Goal: Task Accomplishment & Management: Manage account settings

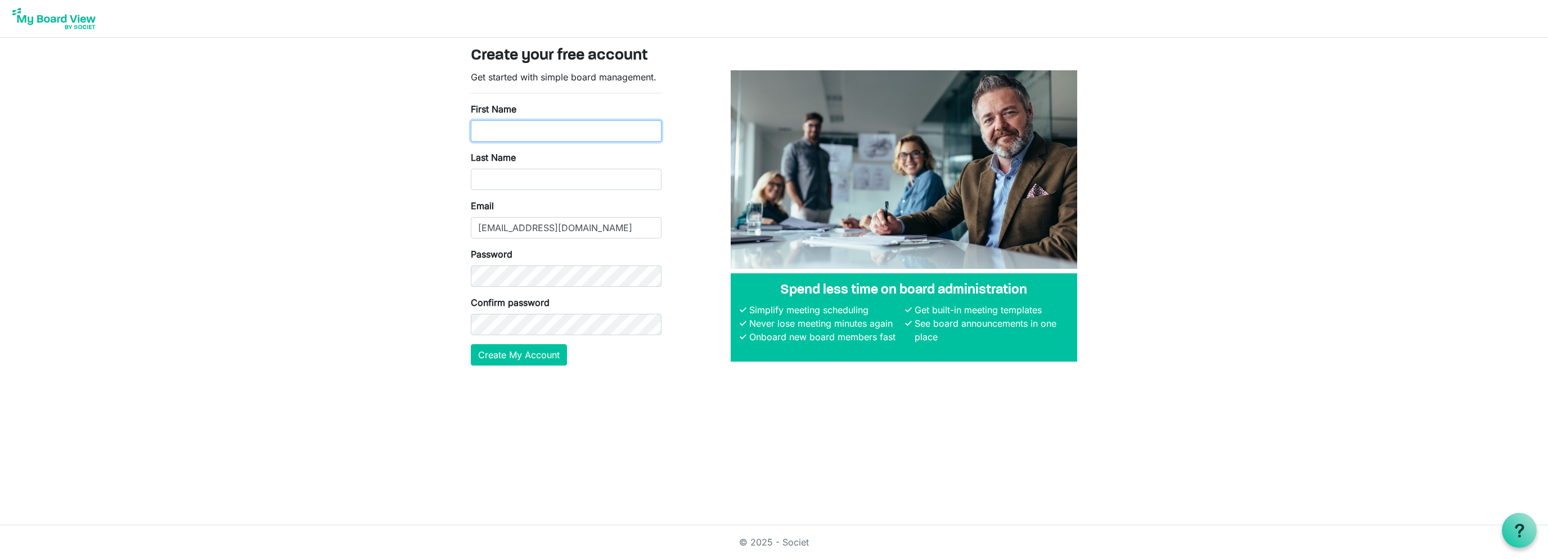
click at [568, 126] on input "First Name" at bounding box center [566, 130] width 191 height 21
type input "Albert"
type input "Ferreira"
click at [782, 463] on html "Create your free account Get started with simple board management. First Name A…" at bounding box center [774, 279] width 1548 height 559
click at [532, 356] on button "Create My Account" at bounding box center [519, 354] width 96 height 21
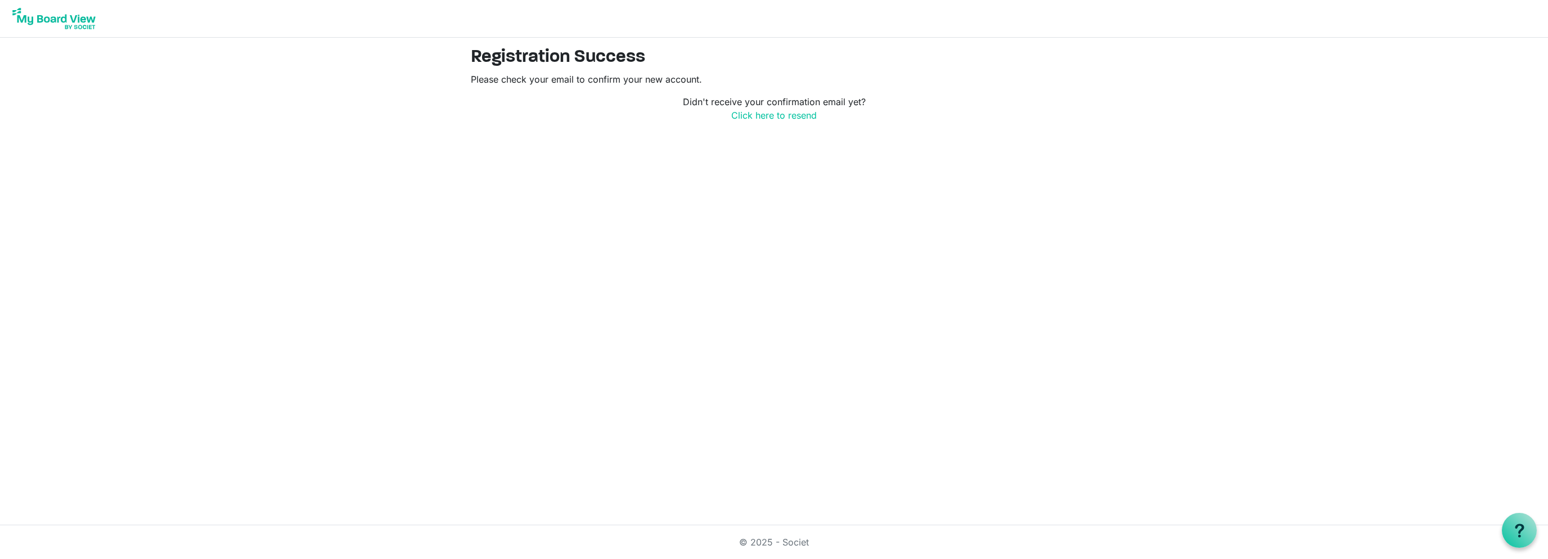
click at [48, 17] on img at bounding box center [54, 19] width 90 height 28
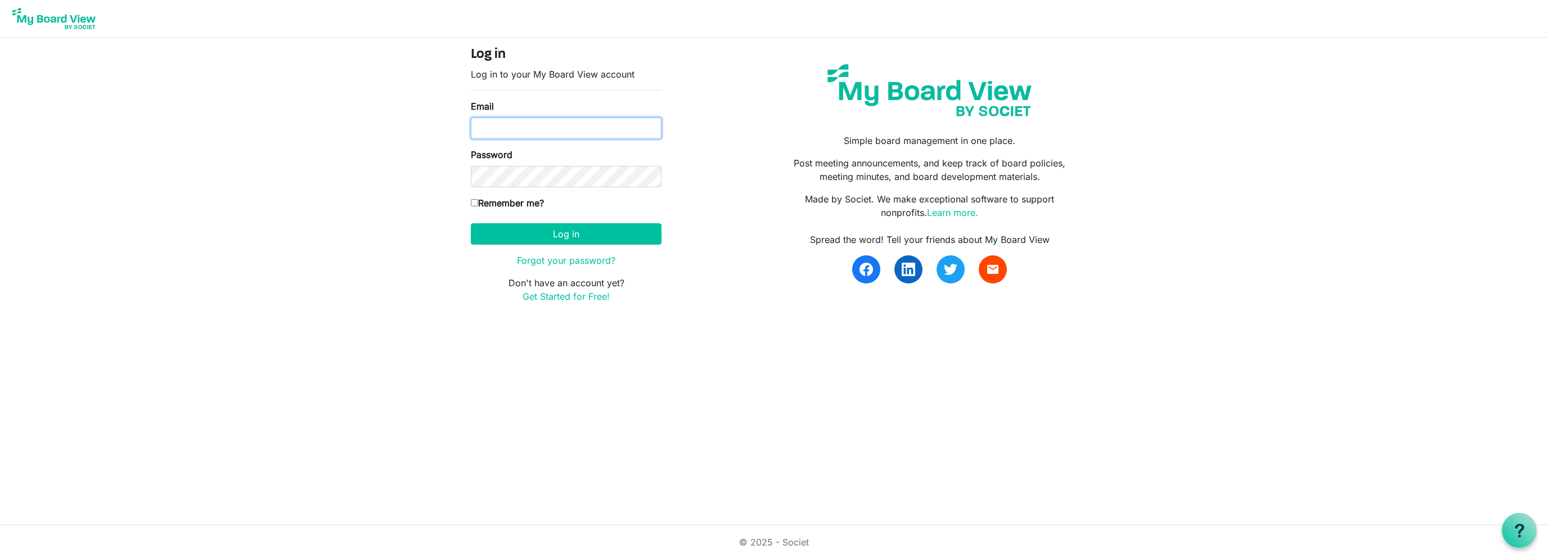
type input "[EMAIL_ADDRESS][DOMAIN_NAME]"
click at [477, 202] on input "Remember me?" at bounding box center [474, 202] width 7 height 7
checkbox input "true"
click at [565, 235] on button "Log in" at bounding box center [566, 233] width 191 height 21
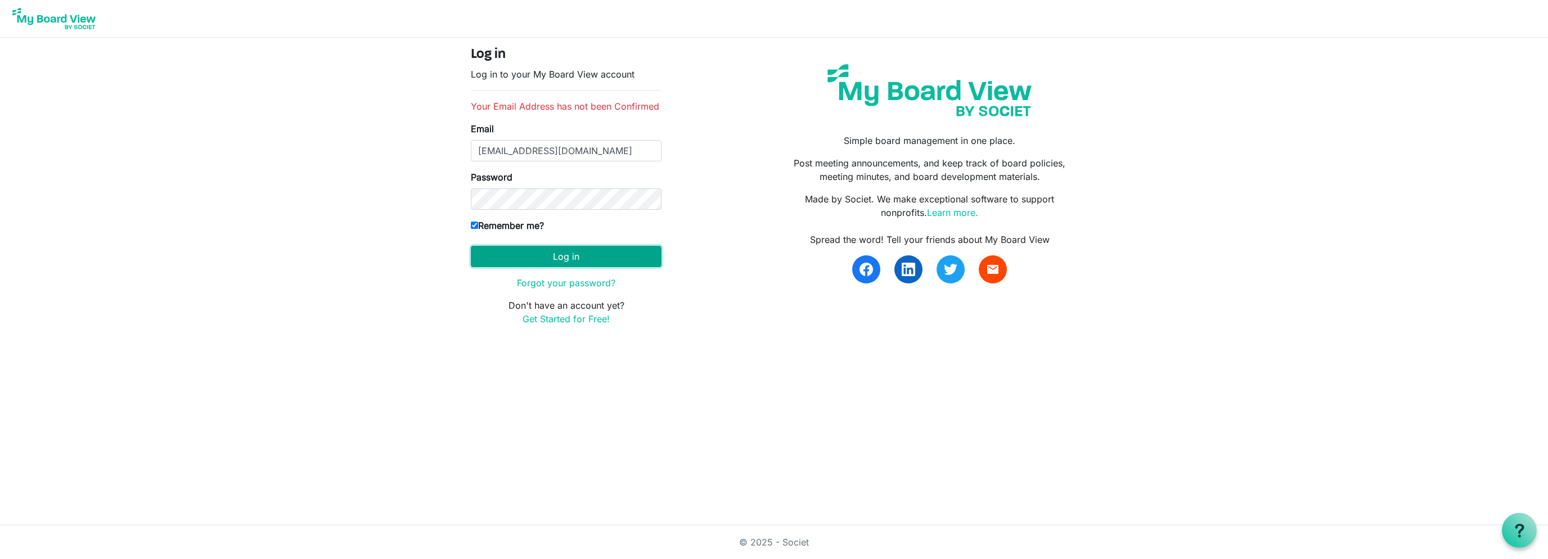
click at [569, 254] on button "Log in" at bounding box center [566, 256] width 191 height 21
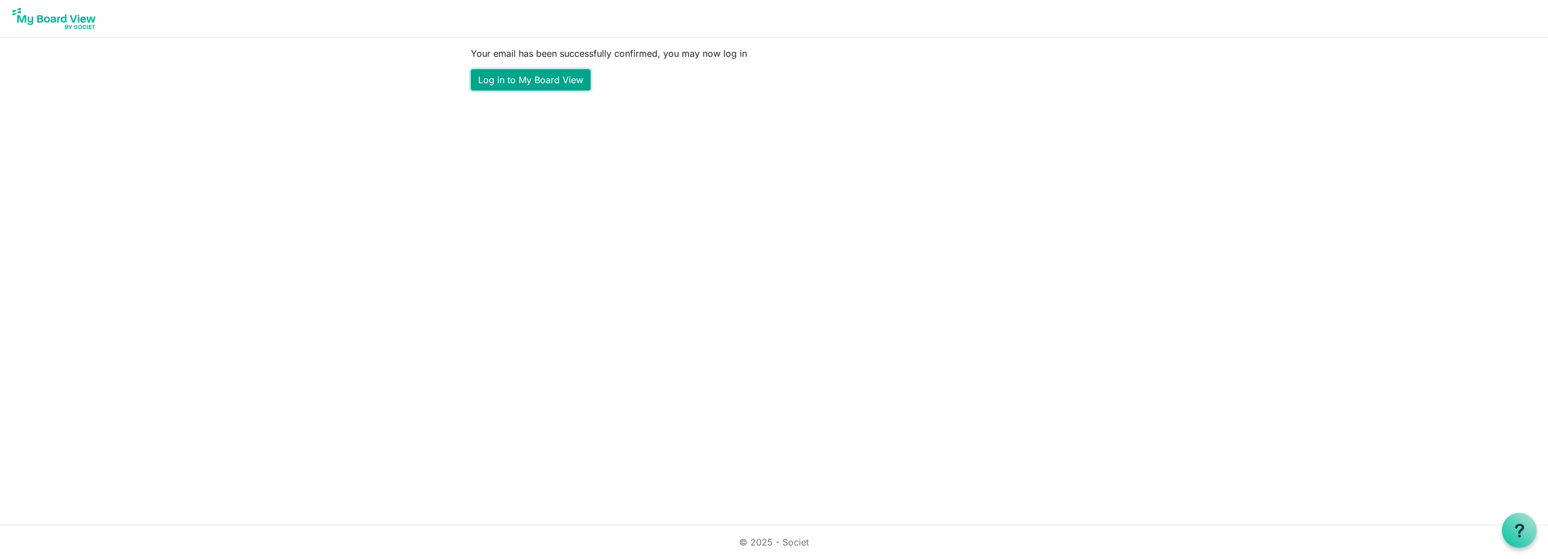
click at [524, 76] on link "Log in to My Board View" at bounding box center [531, 79] width 120 height 21
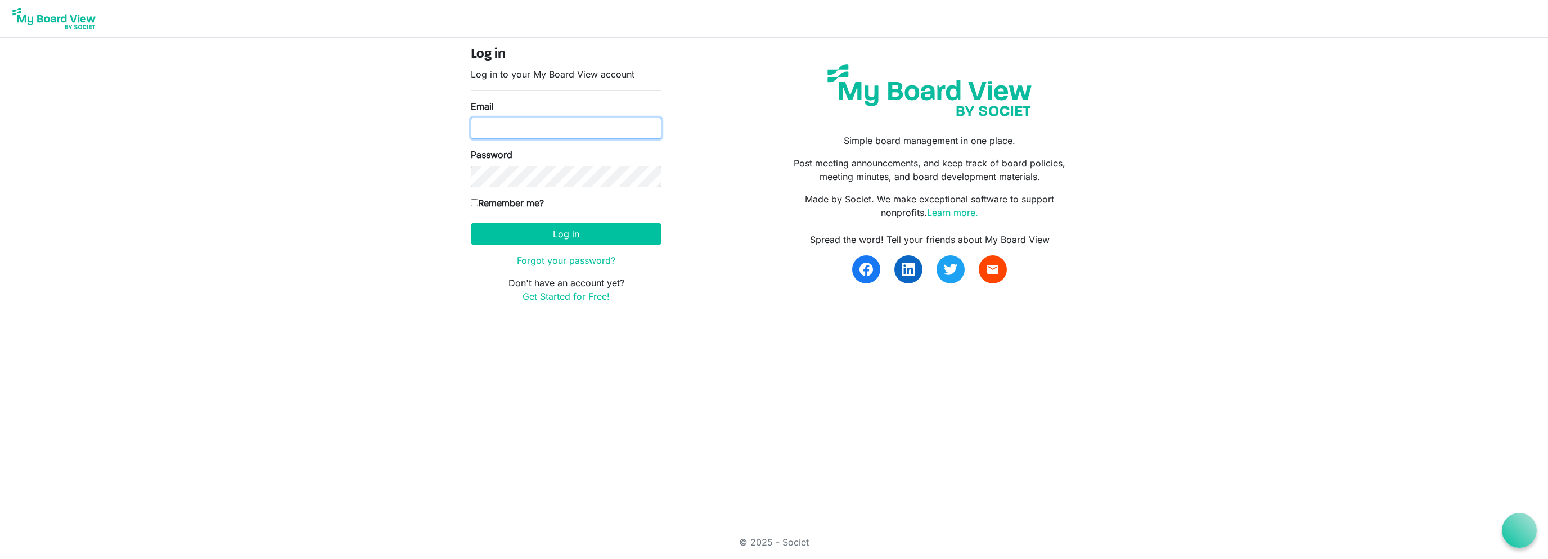
type input "albertferreira13@gmail.com"
drag, startPoint x: 582, startPoint y: 234, endPoint x: 654, endPoint y: 222, distance: 73.0
click at [582, 235] on button "Log in" at bounding box center [566, 233] width 191 height 21
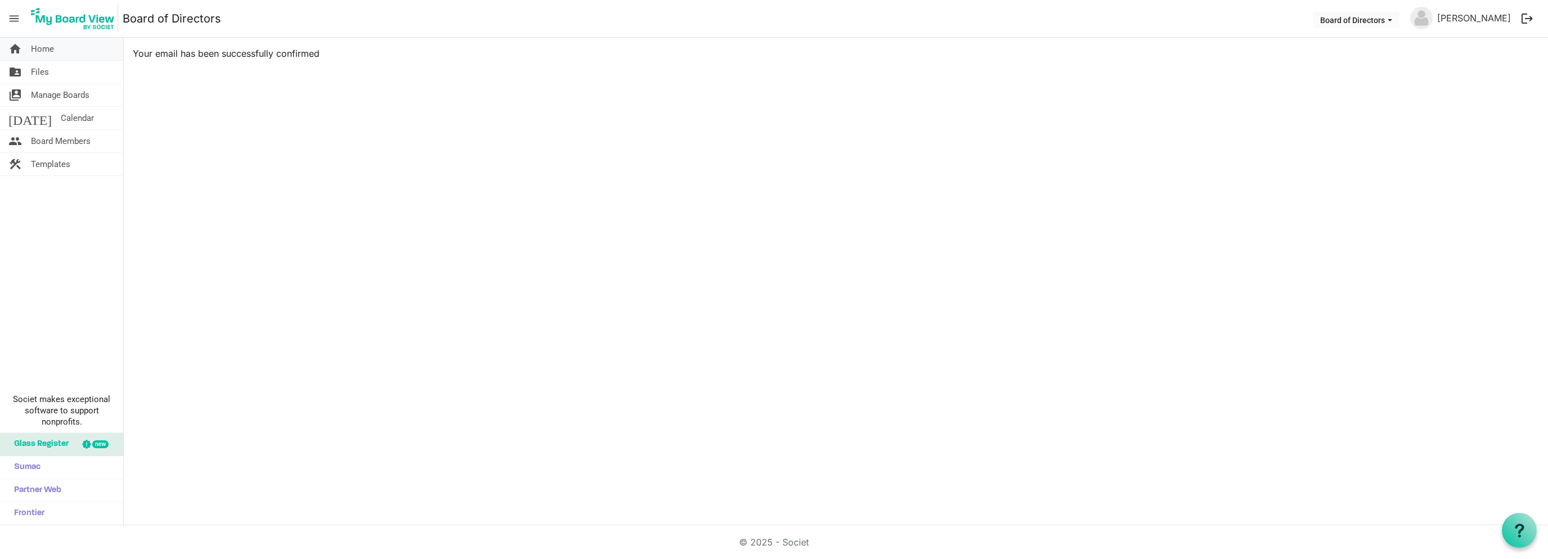
click at [52, 49] on span "Home" at bounding box center [42, 49] width 23 height 23
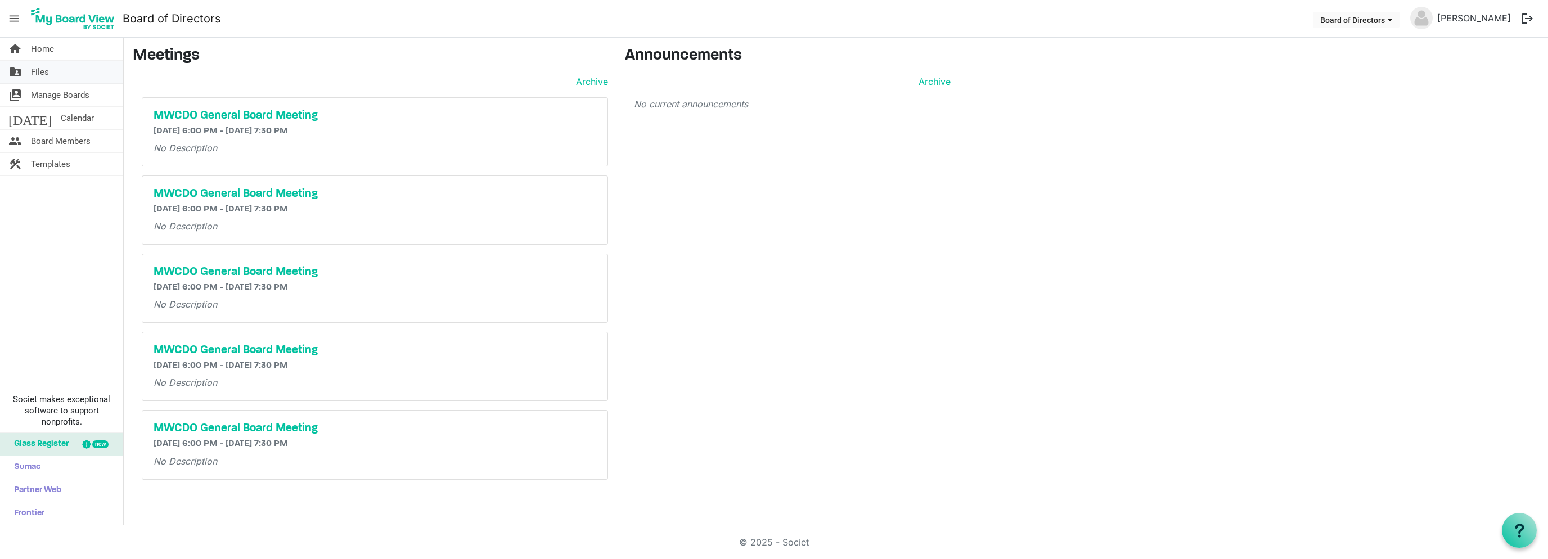
click at [62, 75] on link "folder_shared Files" at bounding box center [61, 72] width 123 height 23
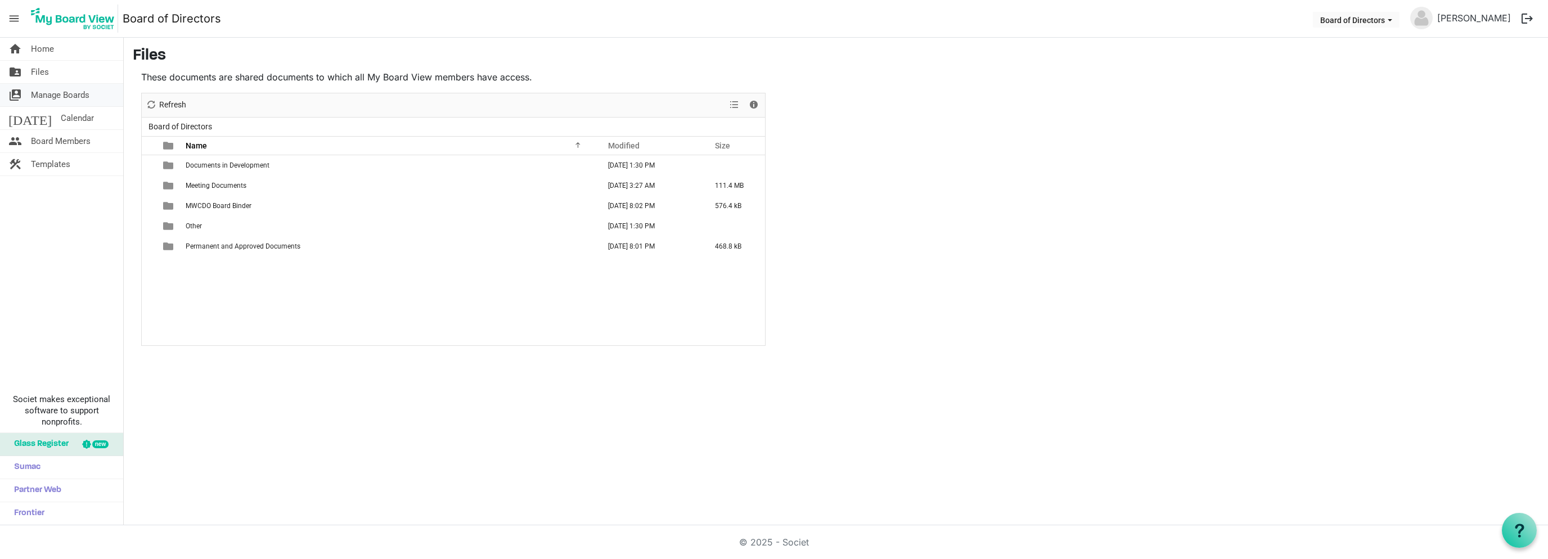
click at [53, 97] on span "Manage Boards" at bounding box center [60, 95] width 59 height 23
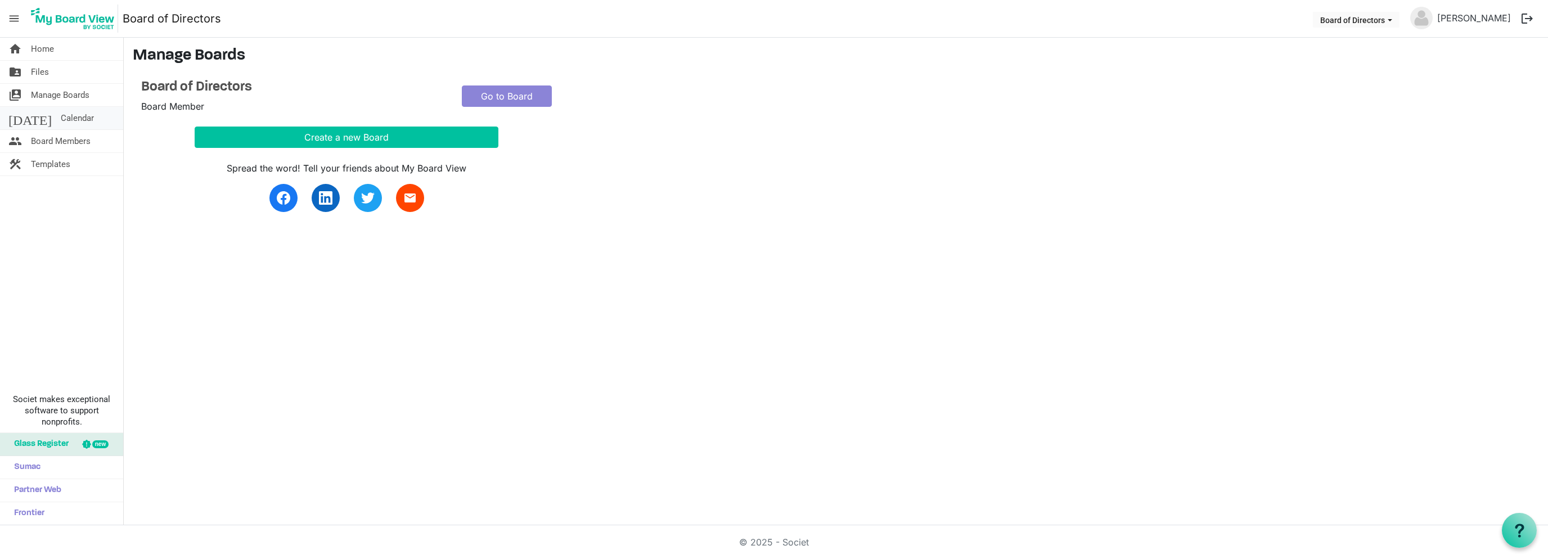
click at [61, 117] on span "Calendar" at bounding box center [77, 118] width 33 height 23
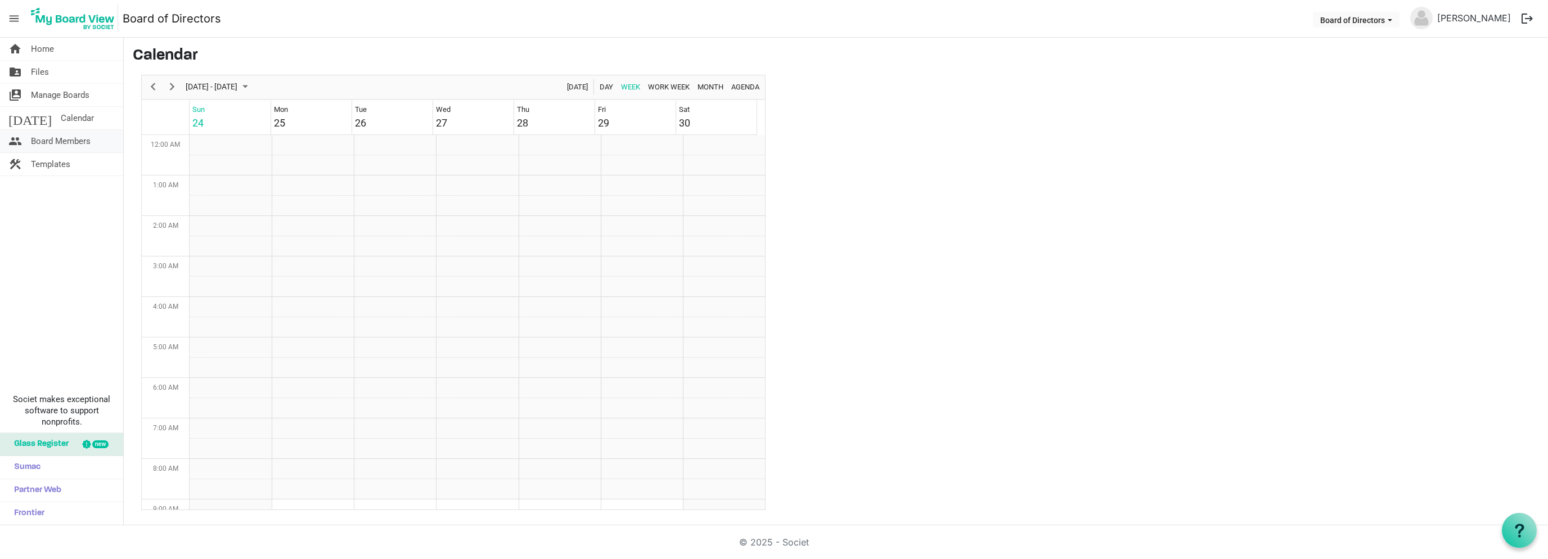
scroll to position [365, 0]
click at [65, 142] on span "Board Members" at bounding box center [61, 141] width 60 height 23
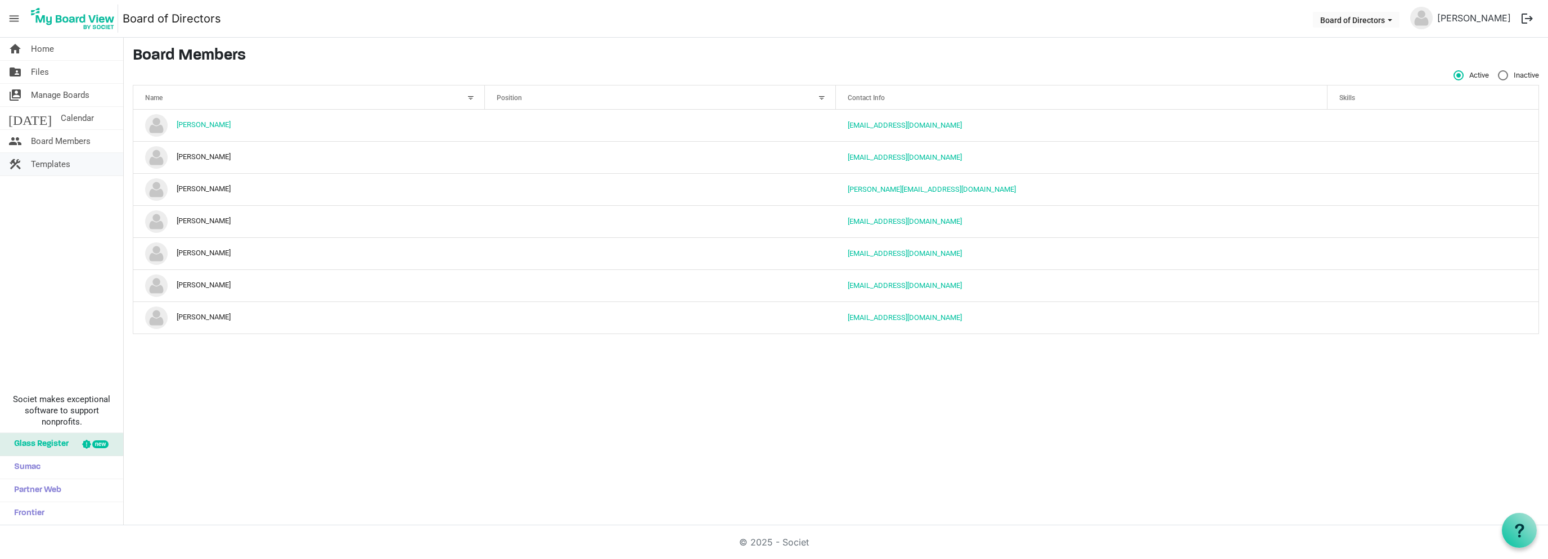
click at [44, 165] on span "Templates" at bounding box center [50, 164] width 39 height 23
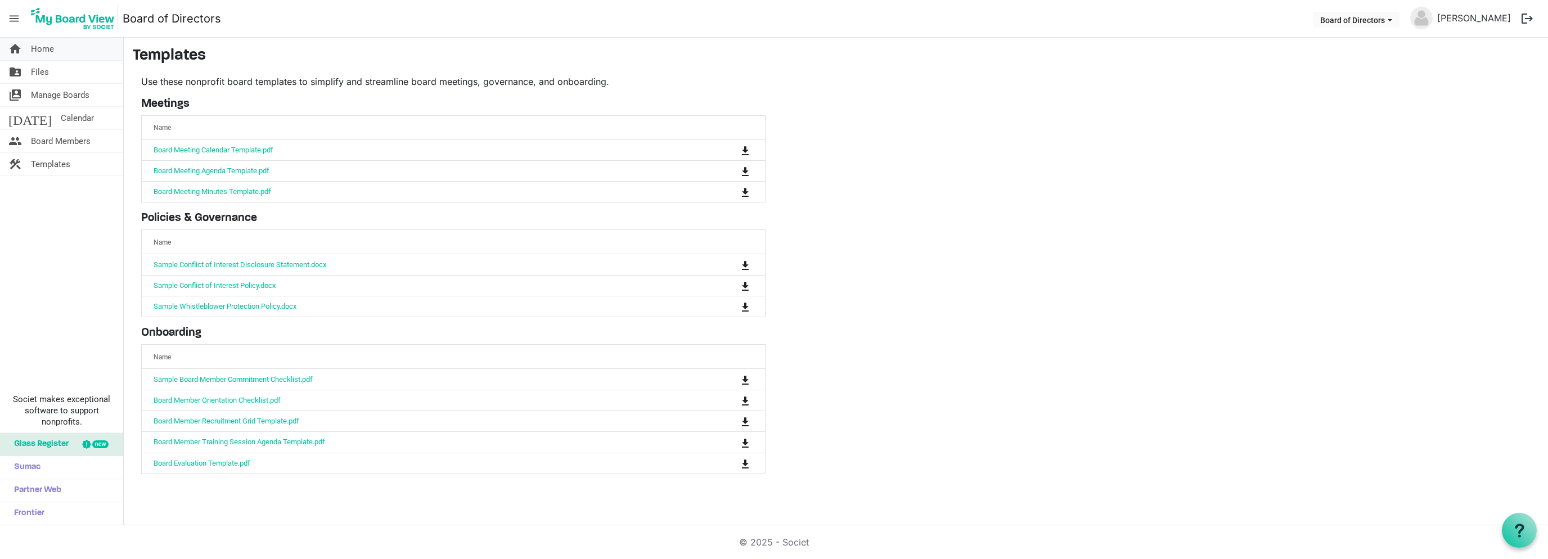
click at [45, 50] on span "Home" at bounding box center [42, 49] width 23 height 23
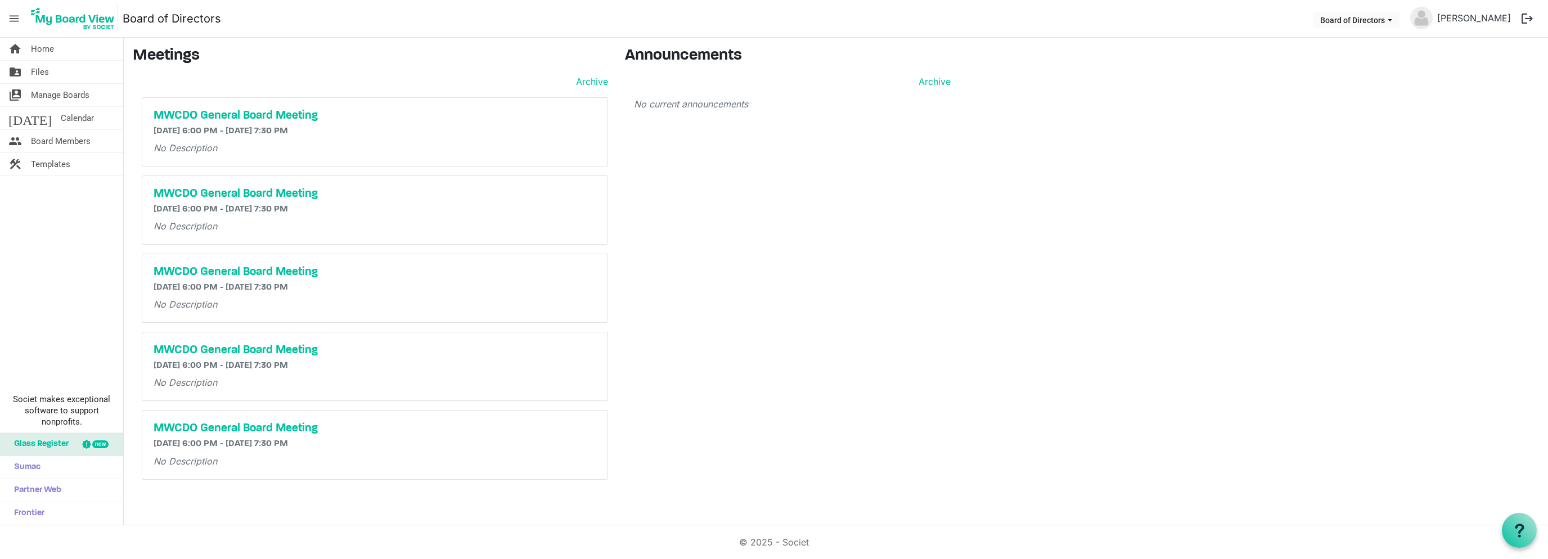
click at [15, 12] on span "menu" at bounding box center [13, 18] width 21 height 21
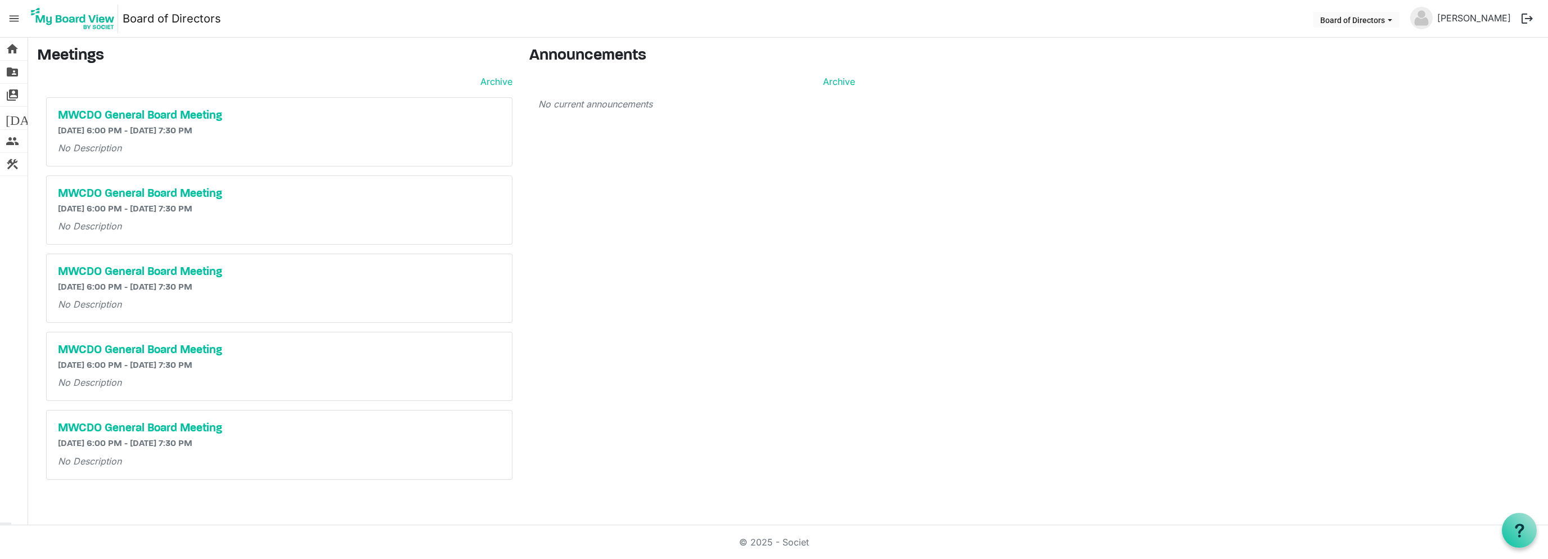
click at [16, 12] on span "menu" at bounding box center [13, 18] width 21 height 21
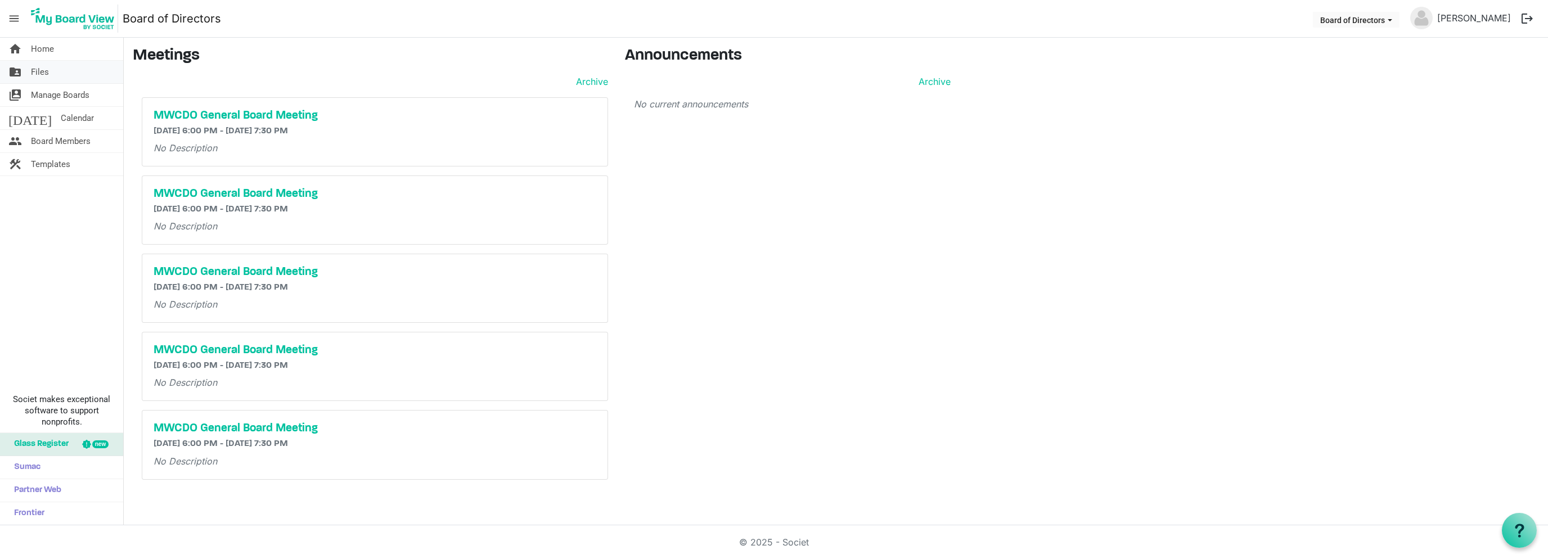
click at [41, 72] on span "Files" at bounding box center [40, 72] width 18 height 23
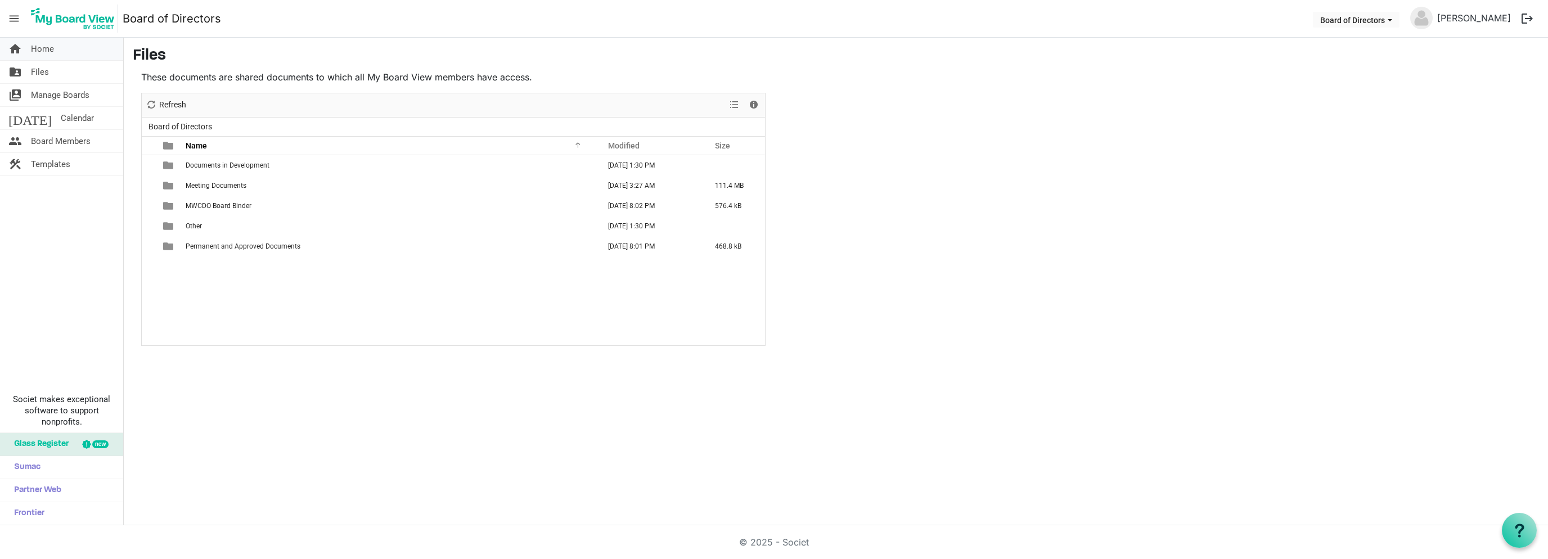
click at [41, 52] on span "Home" at bounding box center [42, 49] width 23 height 23
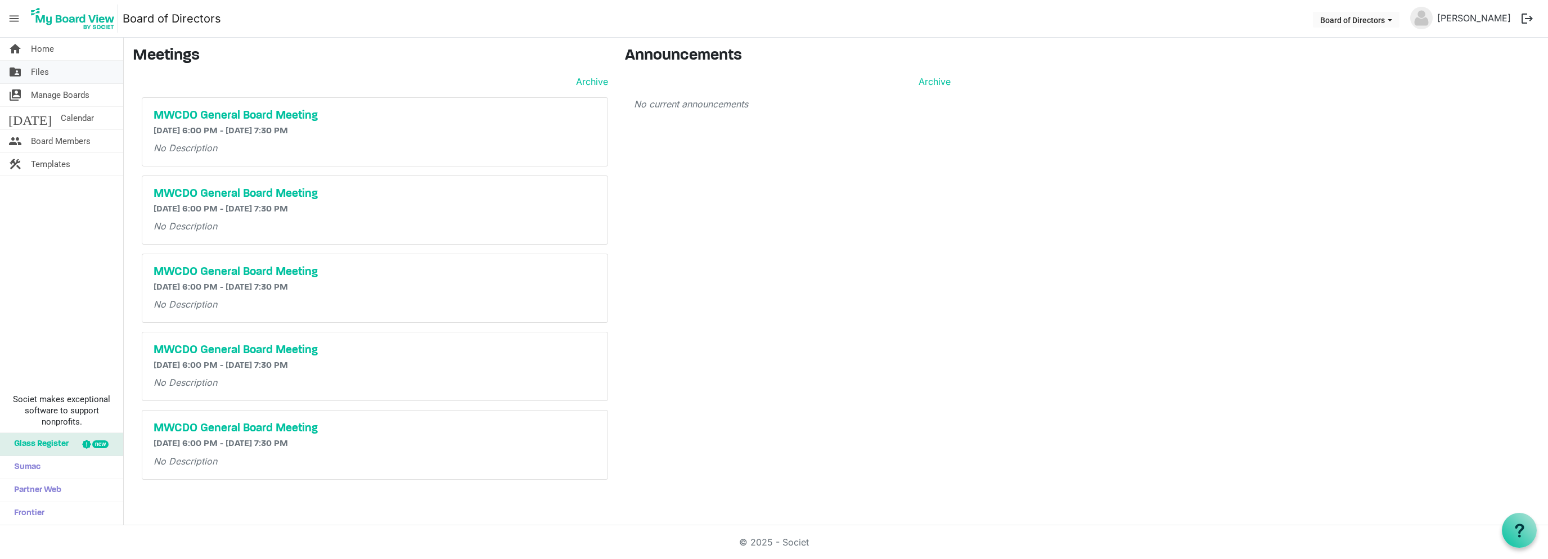
click at [47, 73] on span "Files" at bounding box center [40, 72] width 18 height 23
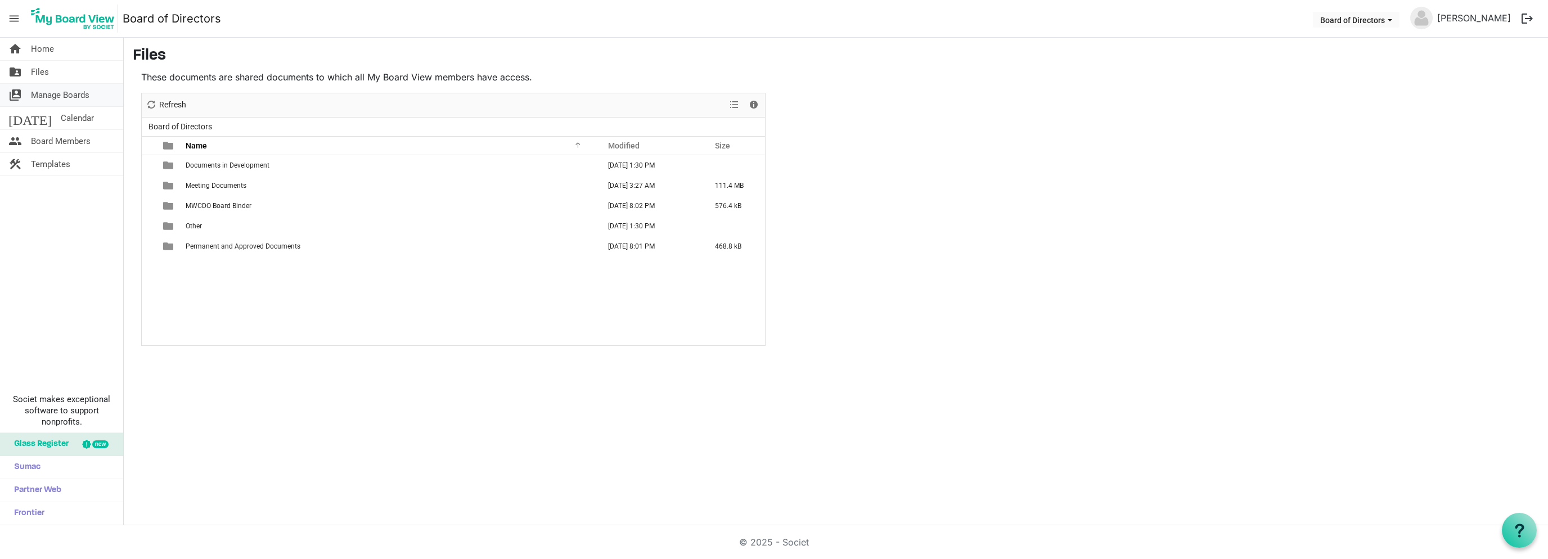
click at [53, 97] on span "Manage Boards" at bounding box center [60, 95] width 59 height 23
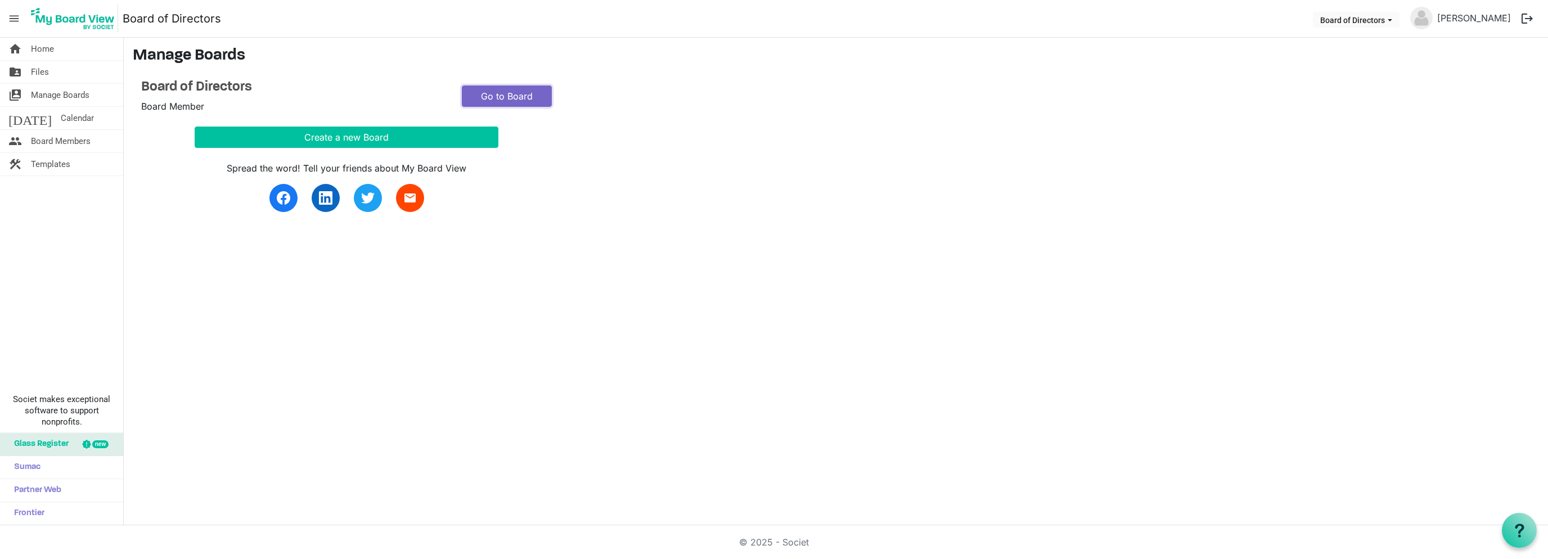
click at [509, 98] on link "Go to Board" at bounding box center [507, 96] width 90 height 21
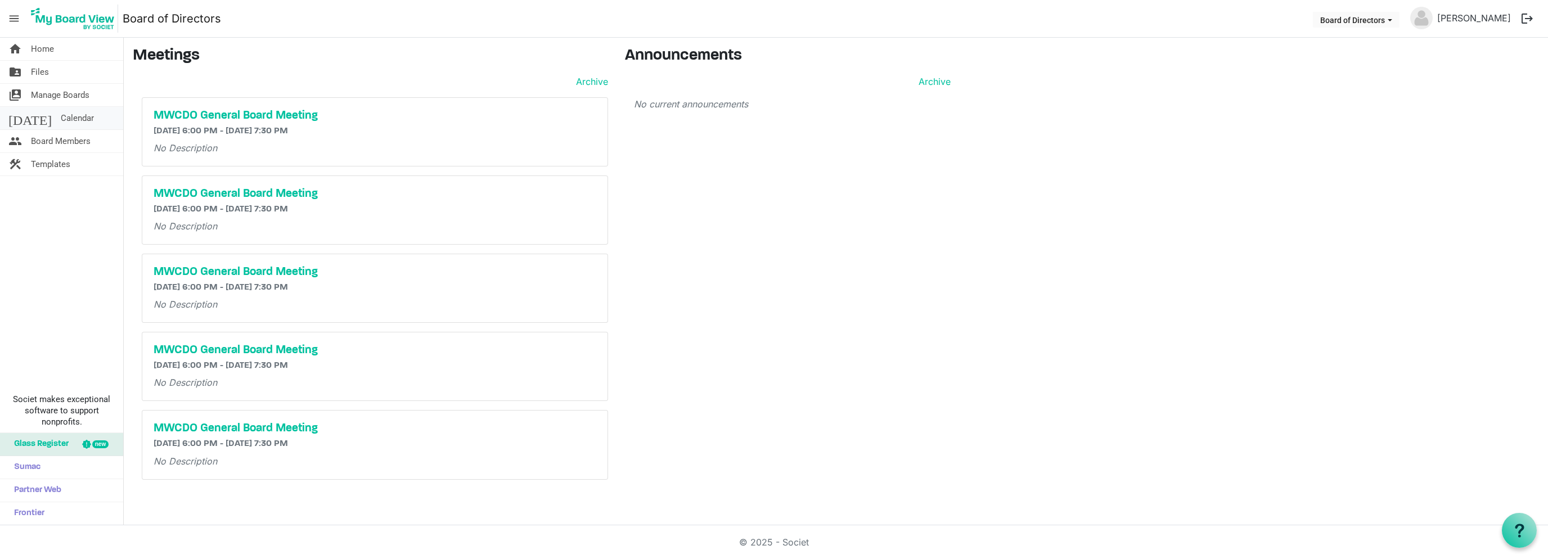
click at [61, 119] on span "Calendar" at bounding box center [77, 118] width 33 height 23
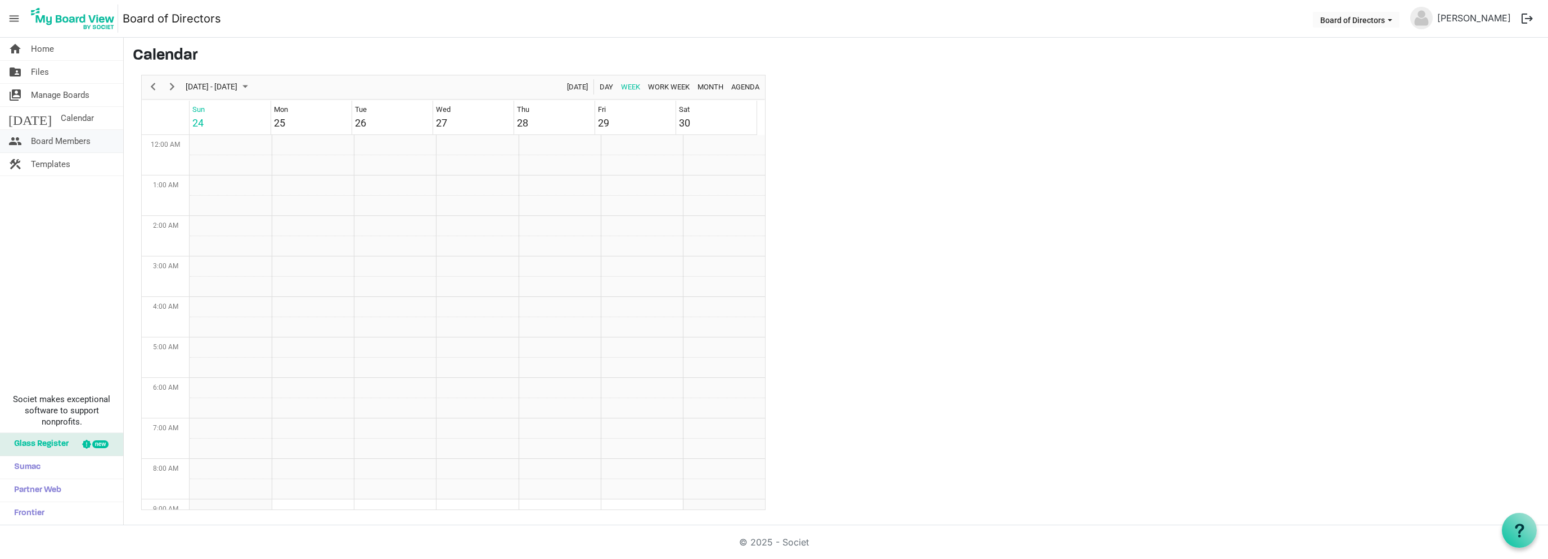
scroll to position [365, 0]
click at [62, 140] on span "Board Members" at bounding box center [61, 141] width 60 height 23
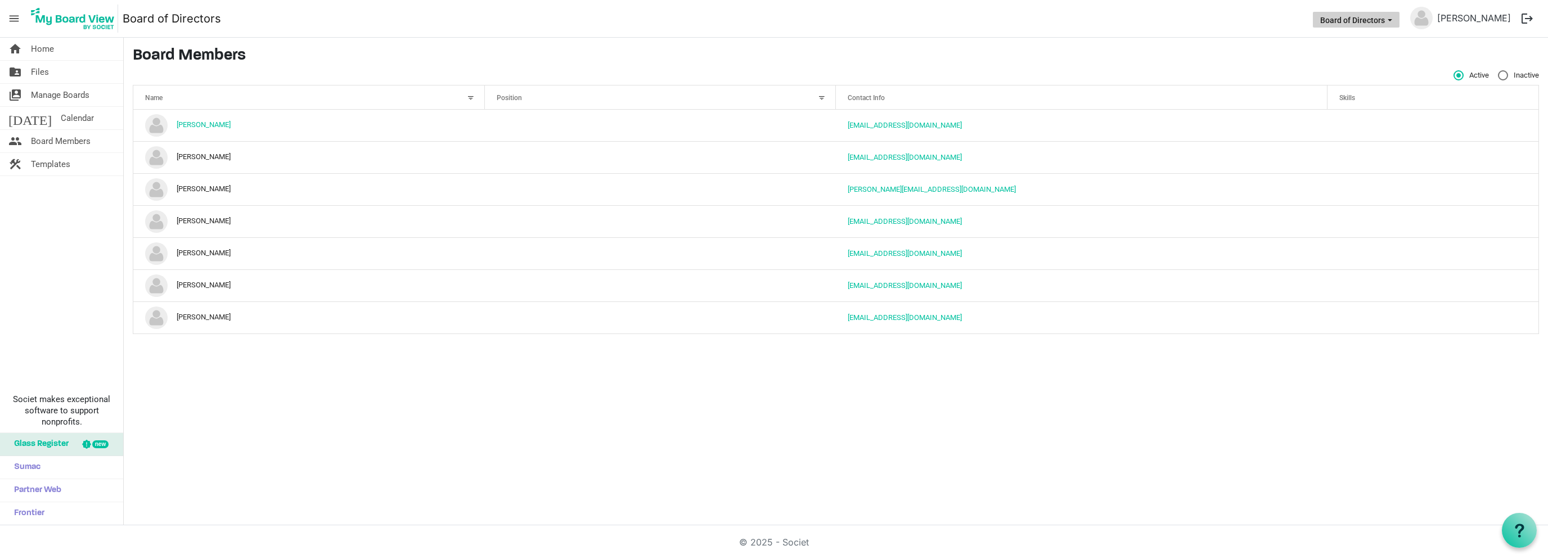
click at [1397, 15] on button "Board of Directors" at bounding box center [1356, 20] width 87 height 16
drag, startPoint x: 1397, startPoint y: 16, endPoint x: 1411, endPoint y: 16, distance: 13.5
click at [1399, 16] on button "Board of Directors" at bounding box center [1356, 20] width 87 height 16
click at [1460, 17] on link "[PERSON_NAME]" at bounding box center [1474, 18] width 83 height 23
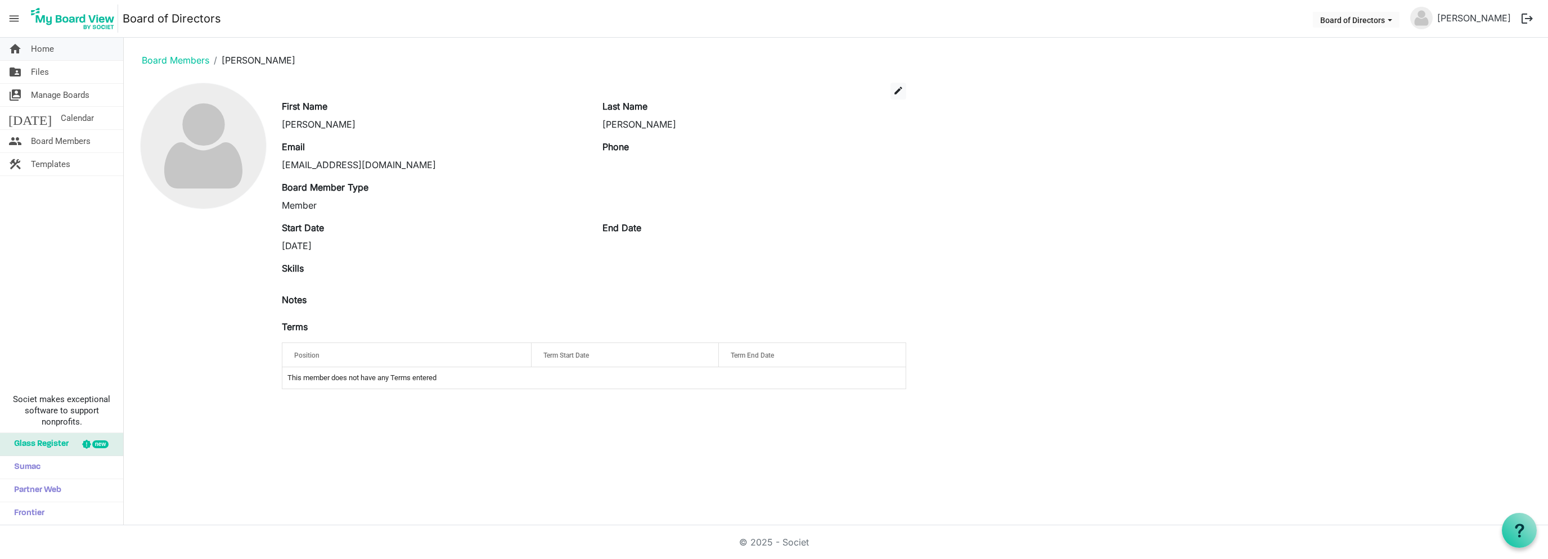
click at [51, 51] on span "Home" at bounding box center [42, 49] width 23 height 23
